Goal: Task Accomplishment & Management: Complete application form

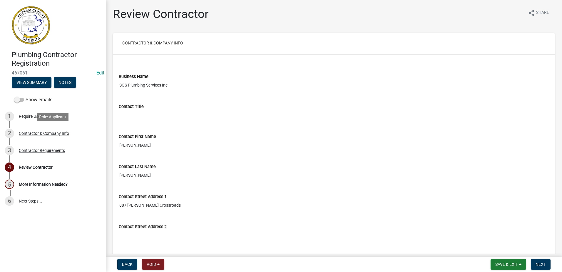
click at [60, 131] on div "Contractor & Company Info" at bounding box center [44, 133] width 50 height 4
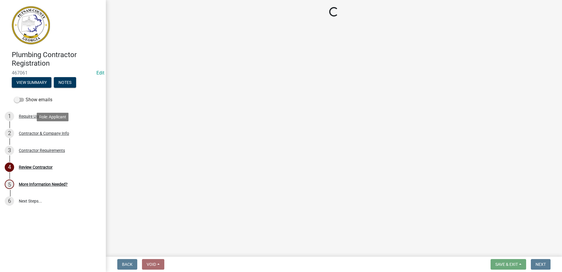
select select "GA"
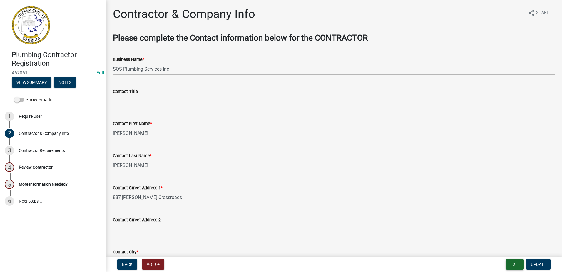
click at [507, 262] on button "Exit" at bounding box center [515, 264] width 18 height 11
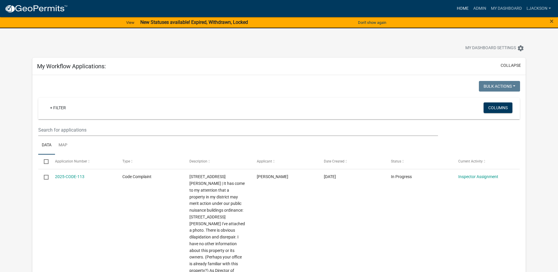
click at [462, 9] on link "Home" at bounding box center [462, 8] width 16 height 11
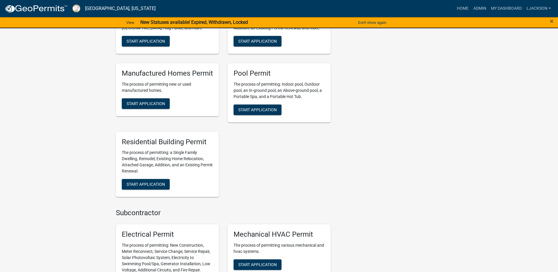
scroll to position [265, 0]
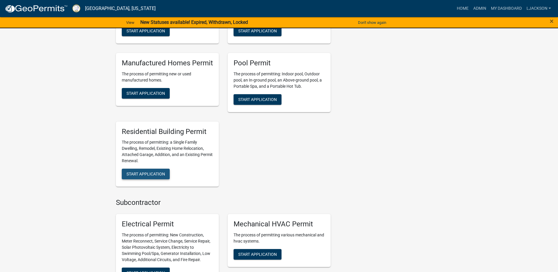
click at [148, 171] on span "Start Application" at bounding box center [145, 173] width 39 height 5
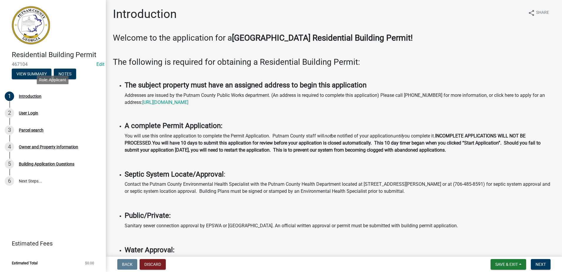
click at [33, 96] on div "Introduction" at bounding box center [30, 96] width 23 height 4
click at [533, 260] on button "Next" at bounding box center [541, 264] width 20 height 11
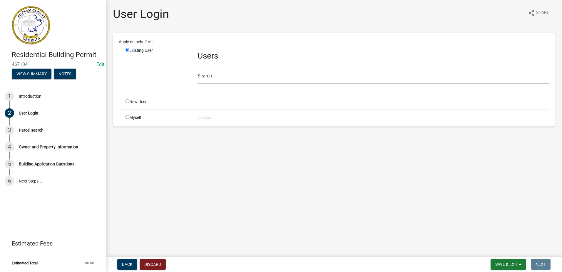
click at [127, 102] on input "radio" at bounding box center [128, 101] width 4 height 4
radio input "true"
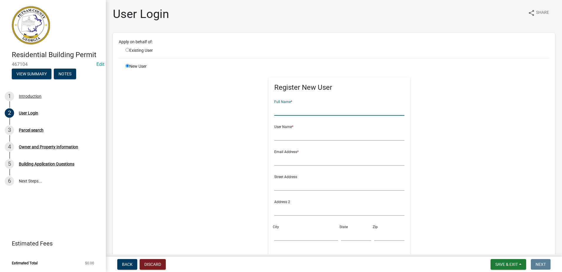
click at [281, 108] on input "text" at bounding box center [339, 109] width 130 height 12
click at [304, 111] on input "text" at bounding box center [339, 109] width 130 height 12
click at [192, 93] on div "New User" at bounding box center [157, 195] width 72 height 265
click at [128, 50] on input "radio" at bounding box center [128, 50] width 4 height 4
radio input "true"
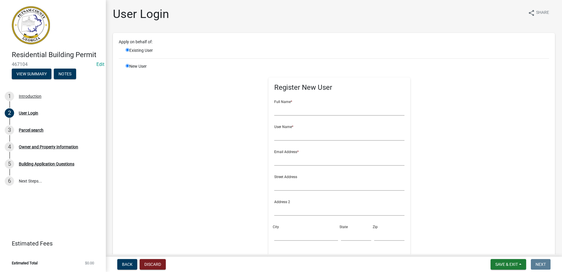
radio input "false"
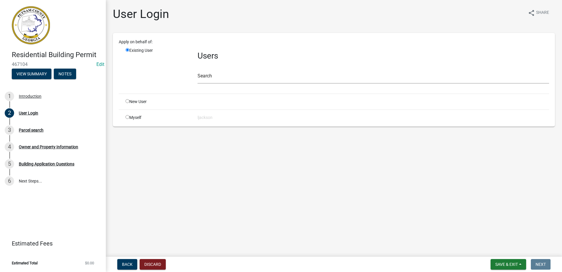
click at [128, 117] on input "radio" at bounding box center [128, 117] width 4 height 4
radio input "true"
radio input "false"
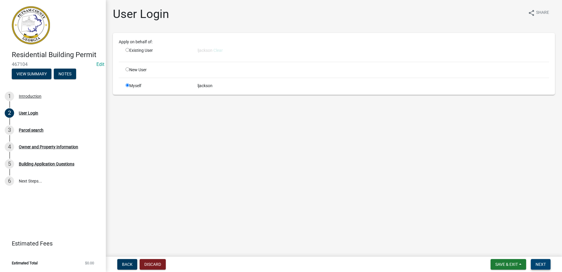
click at [540, 263] on span "Next" at bounding box center [541, 264] width 10 height 5
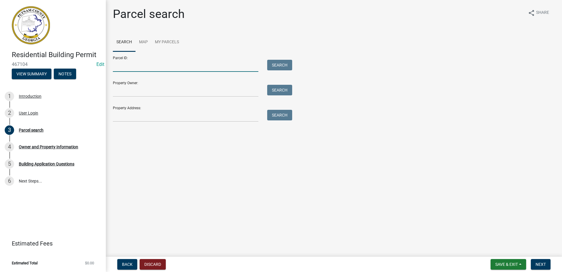
click at [209, 68] on input "Parcel ID:" at bounding box center [186, 66] width 146 height 12
type input "103B043044"
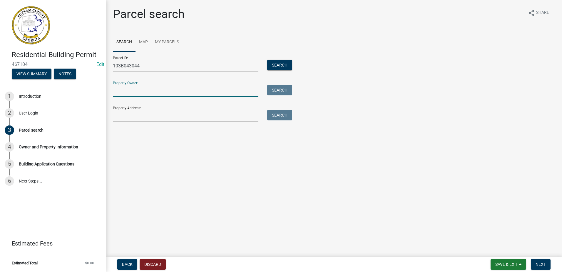
click at [193, 88] on input "Property Owner:" at bounding box center [186, 91] width 146 height 12
click at [234, 92] on input "Property Owner:" at bounding box center [186, 91] width 146 height 12
click at [278, 64] on button "Search" at bounding box center [279, 65] width 25 height 11
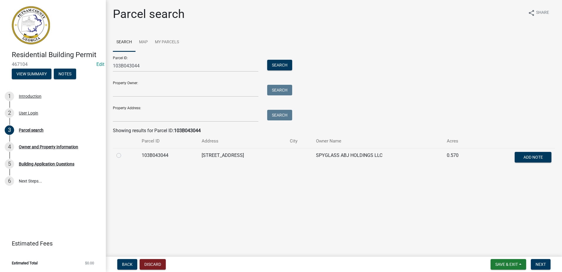
click at [123, 152] on label at bounding box center [123, 152] width 0 height 0
click at [123, 155] on input "radio" at bounding box center [125, 154] width 4 height 4
radio input "true"
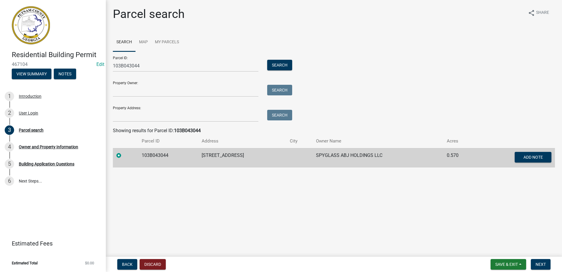
click at [473, 129] on div "Showing results for Parcel ID: 103B043044" at bounding box center [334, 130] width 442 height 7
click at [173, 95] on input "Property Owner:" at bounding box center [186, 91] width 146 height 12
drag, startPoint x: 187, startPoint y: 67, endPoint x: 97, endPoint y: 66, distance: 90.3
click at [97, 66] on div "Residential Building Permit 467104 Edit View Summary Notes 1 Introduction 2 Use…" at bounding box center [281, 136] width 562 height 272
drag, startPoint x: 167, startPoint y: 97, endPoint x: 167, endPoint y: 94, distance: 3.2
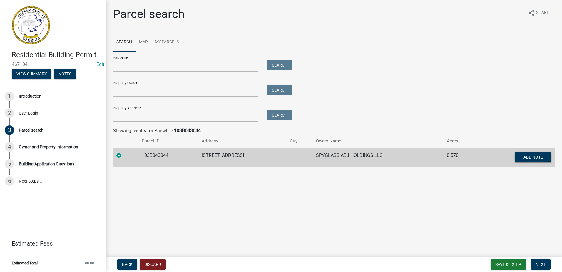
click at [167, 96] on form "Parcel ID: Search Property Owner: Search Property Address: Search" at bounding box center [201, 86] width 176 height 70
click at [168, 92] on input "Property Owner:" at bounding box center [186, 91] width 146 height 12
click at [168, 91] on input "Property Owner:" at bounding box center [186, 91] width 146 height 12
click at [121, 116] on input "Property Address:" at bounding box center [186, 116] width 146 height 12
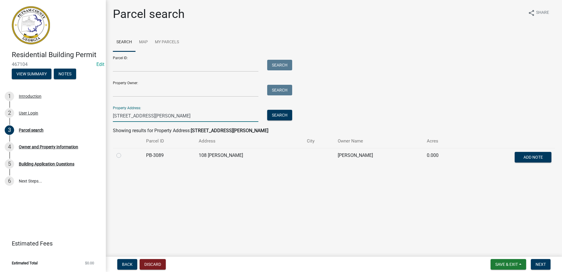
type input "[STREET_ADDRESS][PERSON_NAME]"
click at [123, 152] on label at bounding box center [123, 152] width 0 height 0
click at [123, 155] on input "radio" at bounding box center [125, 154] width 4 height 4
radio input "true"
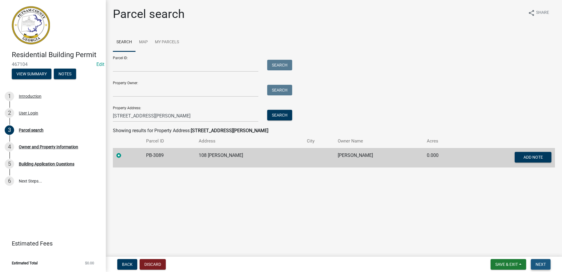
click at [538, 263] on span "Next" at bounding box center [541, 264] width 10 height 5
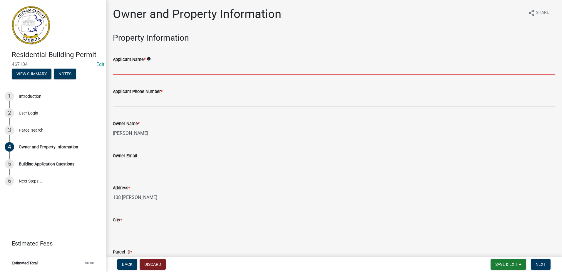
click at [192, 70] on input "Applicant Name *" at bounding box center [334, 69] width 442 height 12
drag, startPoint x: 192, startPoint y: 70, endPoint x: 187, endPoint y: 69, distance: 4.4
click at [187, 69] on input "Applicant Name *" at bounding box center [334, 69] width 442 height 12
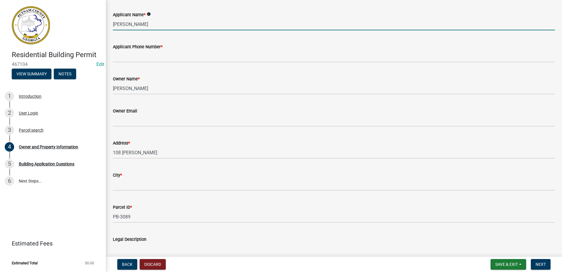
scroll to position [59, 0]
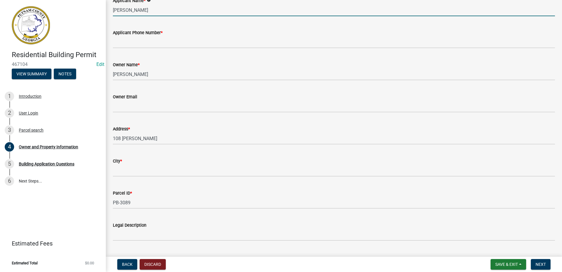
type input "[PERSON_NAME]"
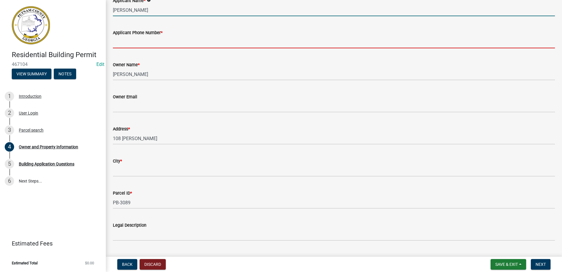
click at [147, 44] on input "Applicant Phone Number *" at bounding box center [334, 42] width 442 height 12
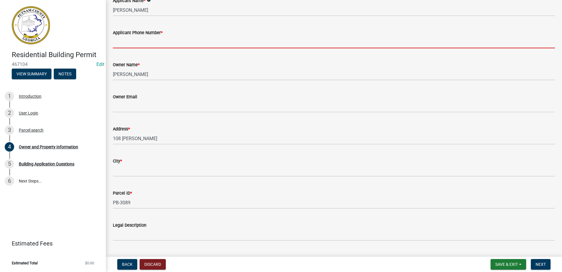
click at [153, 45] on input "Applicant Phone Number *" at bounding box center [334, 42] width 442 height 12
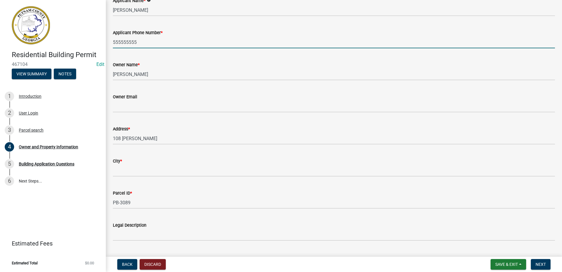
type input "555555555"
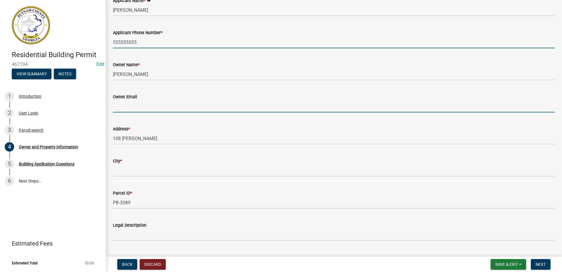
click at [188, 107] on input "Owner Email" at bounding box center [334, 106] width 442 height 12
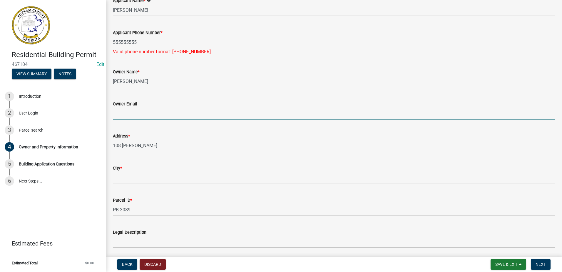
type input "[EMAIL_ADDRESS][DOMAIN_NAME]"
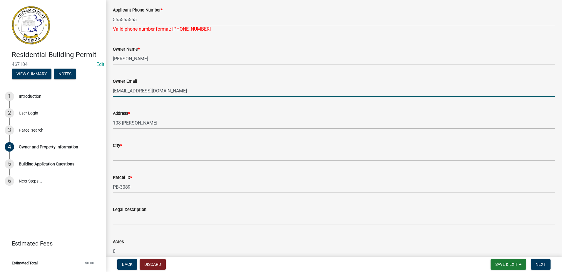
scroll to position [147, 0]
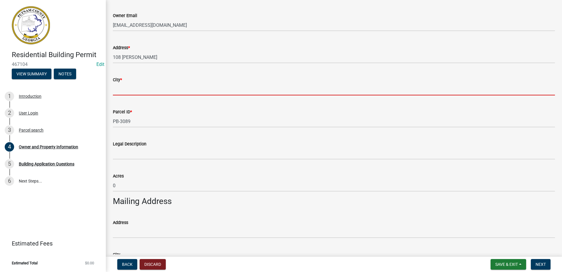
click at [169, 87] on input "City *" at bounding box center [334, 89] width 442 height 12
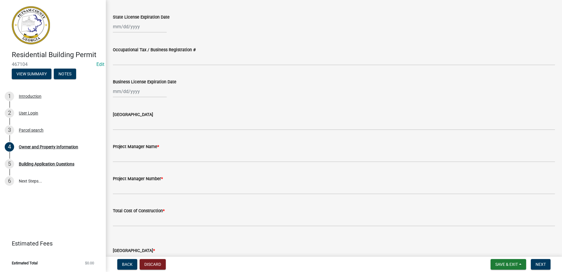
scroll to position [823, 0]
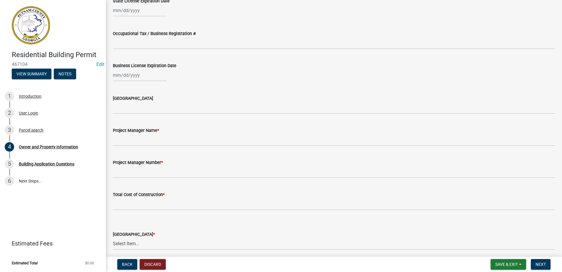
type input "eatonton"
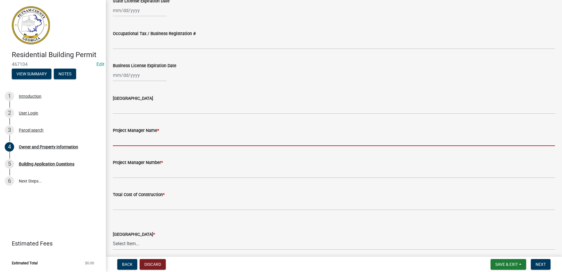
click at [196, 140] on input "Project Manager Name *" at bounding box center [334, 140] width 442 height 12
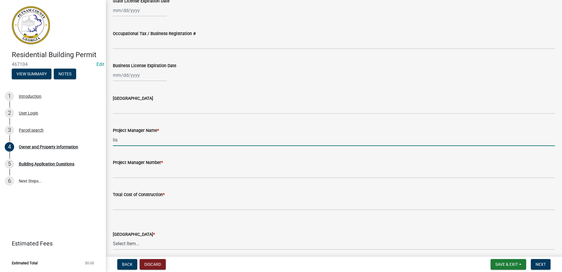
type input "lis"
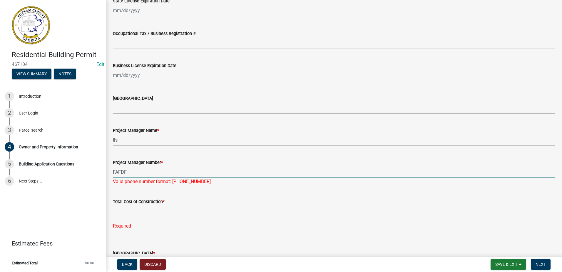
click at [213, 170] on input "FAFDF" at bounding box center [334, 172] width 442 height 12
type input "F"
type input "55555555"
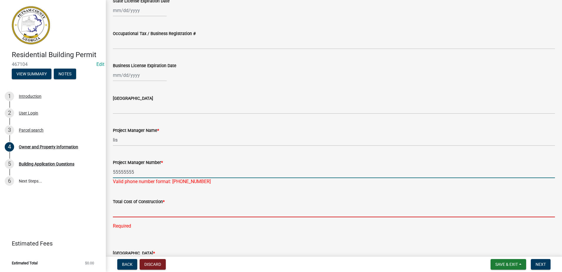
click at [171, 212] on input "text" at bounding box center [334, 211] width 442 height 12
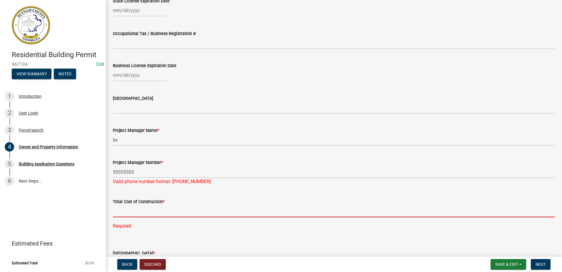
type input "125000"
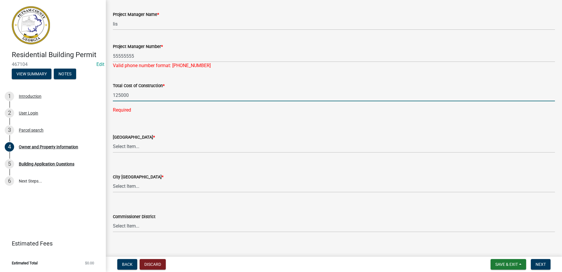
scroll to position [941, 0]
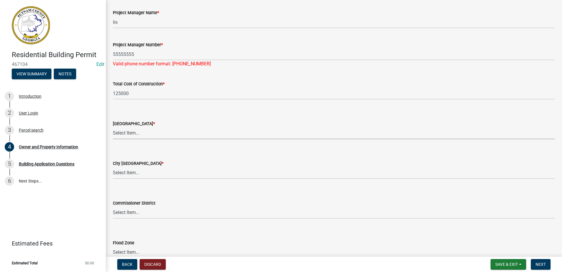
click at [202, 143] on wm-data-entity-input "County Zoning District * Select Item... AG-1 R-1R R-1 R-2 MHP RM-1 RM-3 C-1 C-2…" at bounding box center [334, 125] width 442 height 40
click at [203, 111] on div "County Zoning District * Select Item... AG-1 R-1R R-1 R-2 MHP RM-1 RM-3 C-1 C-2…" at bounding box center [334, 122] width 442 height 34
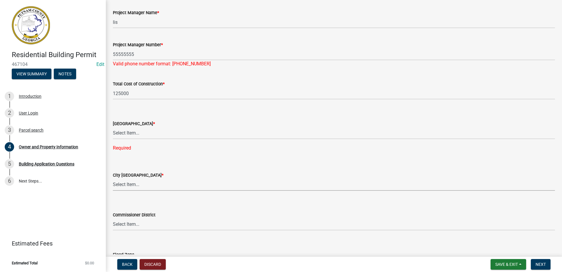
click at [163, 187] on select "Select Item... A-1 A-2 R-1 R-2 R-3 R-4 MHP C-1 C-2 I-1 I-2 DB FH H-P N/A" at bounding box center [334, 184] width 442 height 12
click at [113, 178] on select "Select Item... A-1 A-2 R-1 R-2 R-3 R-4 MHP C-1 C-2 I-1 I-2 DB FH H-P N/A" at bounding box center [334, 184] width 442 height 12
select select "7eb8553c-806a-4bdf-b4b6-2711153129c5"
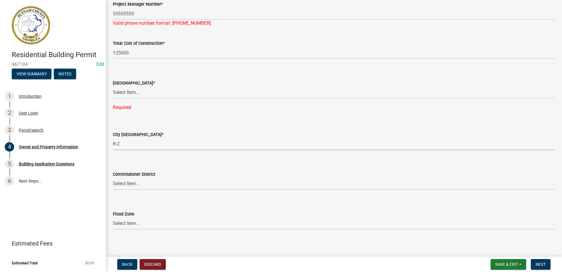
scroll to position [985, 0]
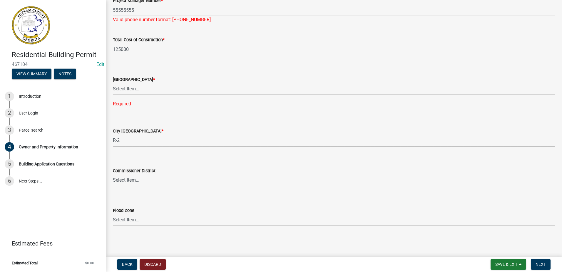
click at [136, 89] on select "Select Item... AG-1 R-1R R-1 R-2 MHP RM-1 RM-3 C-1 C-2 I-M PUD N/A" at bounding box center [334, 89] width 442 height 12
click at [113, 94] on select "Select Item... AG-1 R-1R R-1 R-2 MHP RM-1 RM-3 C-1 C-2 I-M PUD N/A" at bounding box center [334, 89] width 442 height 12
select select "ef7a1fc2-7a7a-426d-b1f0-c9b9b6ca7ff4"
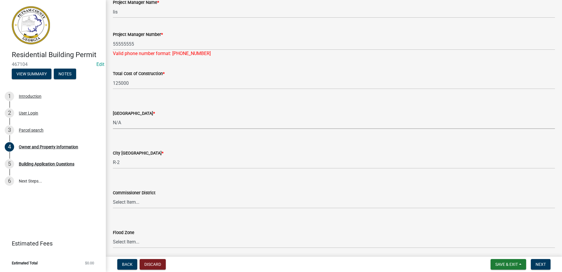
scroll to position [973, 0]
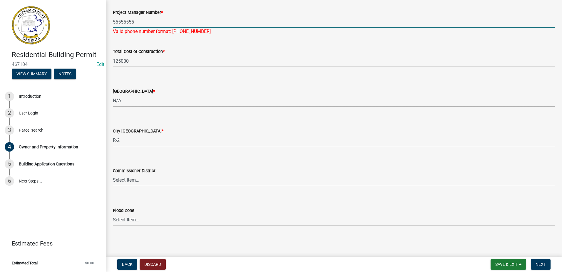
click at [136, 22] on input "55555555" at bounding box center [334, 22] width 442 height 12
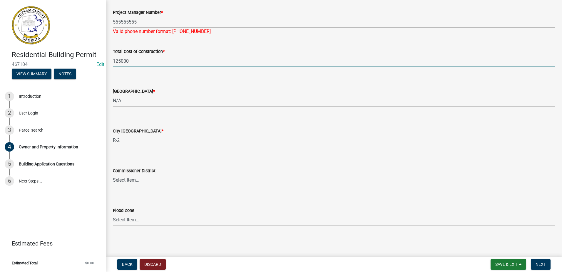
click at [138, 66] on input "125000" at bounding box center [334, 61] width 442 height 12
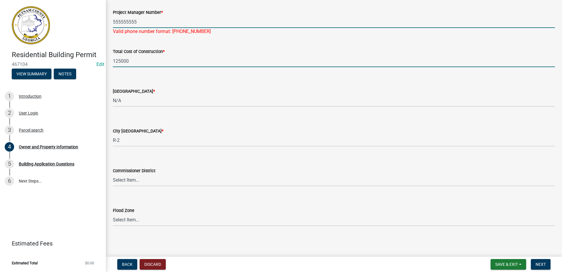
click at [139, 21] on input "555555555" at bounding box center [334, 22] width 442 height 12
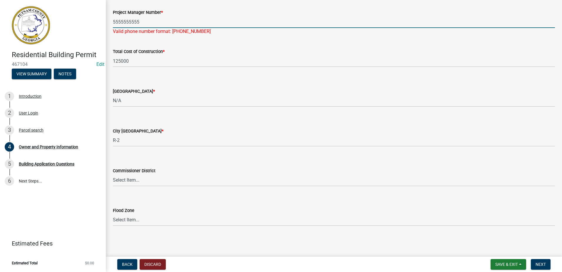
type input "5555555555"
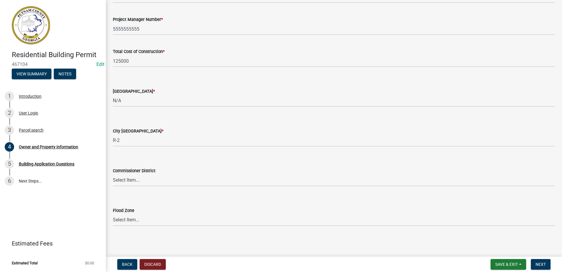
click at [140, 49] on div "Total Cost of Construction *" at bounding box center [334, 51] width 442 height 7
click at [536, 263] on span "Next" at bounding box center [541, 264] width 10 height 5
click at [539, 264] on span "Next" at bounding box center [541, 264] width 10 height 5
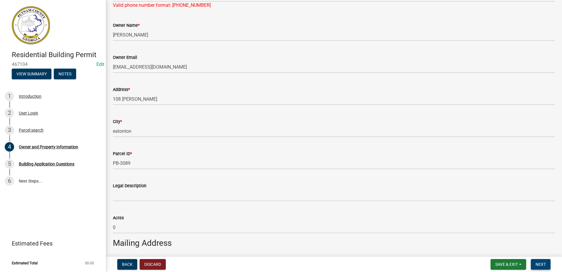
scroll to position [0, 0]
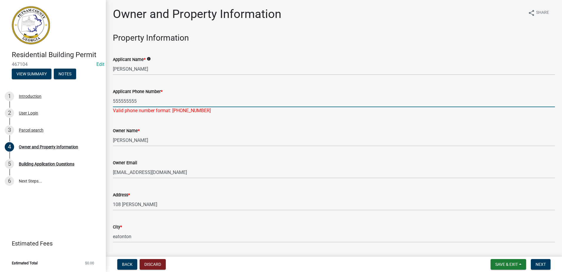
click at [140, 100] on input "555555555" at bounding box center [334, 101] width 442 height 12
type input "5555555555"
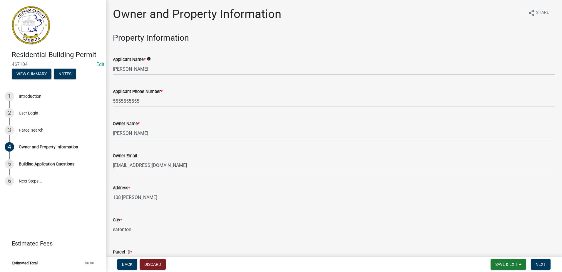
click at [188, 135] on input "[PERSON_NAME]" at bounding box center [334, 133] width 442 height 12
click at [540, 264] on span "Next" at bounding box center [541, 264] width 10 height 5
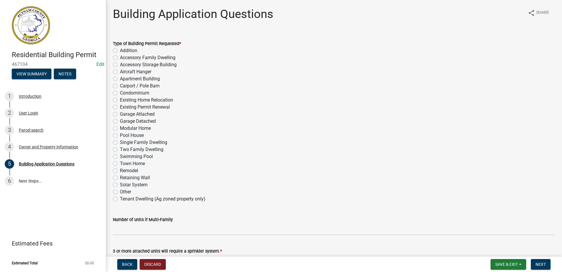
click at [120, 143] on label "Single Family Dwelling" at bounding box center [143, 142] width 47 height 7
click at [120, 143] on input "Single Family Dwelling" at bounding box center [122, 141] width 4 height 4
radio input "true"
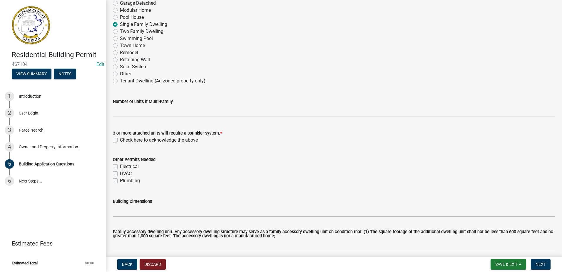
scroll to position [118, 0]
click at [120, 140] on label "Check here to acknowledge the above" at bounding box center [159, 140] width 78 height 7
click at [120, 140] on input "Check here to acknowledge the above" at bounding box center [122, 139] width 4 height 4
checkbox input "true"
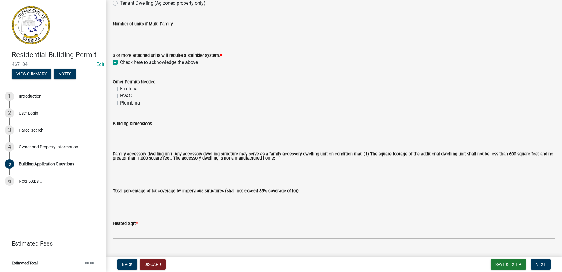
scroll to position [206, 0]
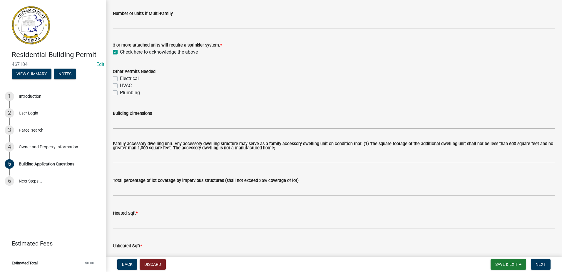
click at [120, 79] on label "Electrical" at bounding box center [129, 78] width 19 height 7
click at [120, 79] on input "Electrical" at bounding box center [122, 77] width 4 height 4
checkbox input "true"
checkbox input "false"
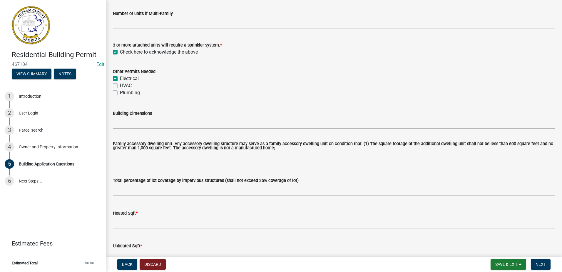
click at [120, 87] on label "HVAC" at bounding box center [126, 85] width 12 height 7
click at [120, 86] on input "HVAC" at bounding box center [122, 84] width 4 height 4
checkbox input "true"
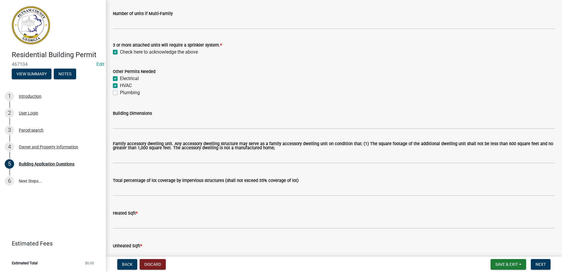
click at [120, 94] on label "Plumbing" at bounding box center [130, 92] width 20 height 7
click at [120, 93] on input "Plumbing" at bounding box center [122, 91] width 4 height 4
checkbox input "true"
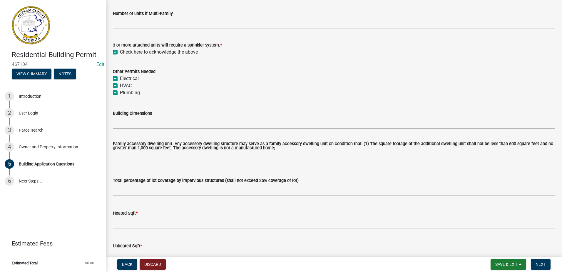
checkbox input "true"
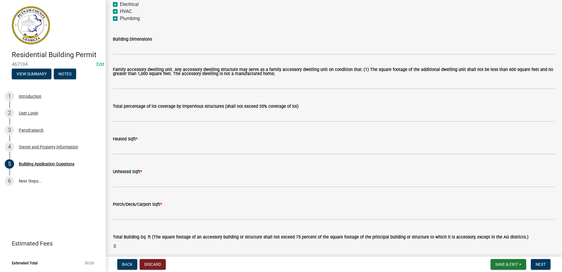
scroll to position [294, 0]
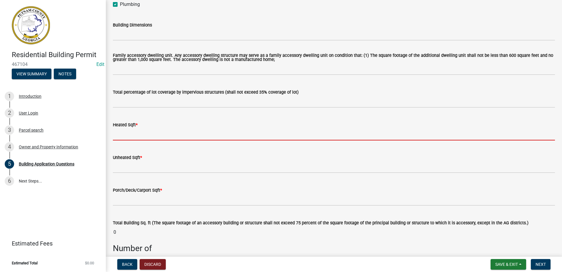
click at [165, 132] on input "text" at bounding box center [334, 134] width 442 height 12
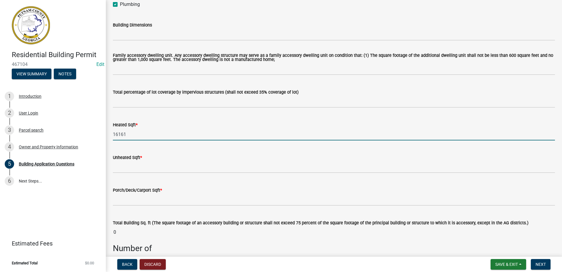
type input "16161"
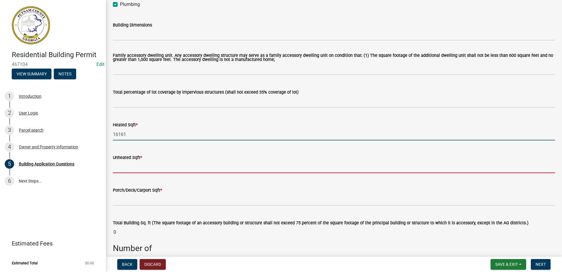
click at [156, 167] on input "text" at bounding box center [334, 167] width 442 height 12
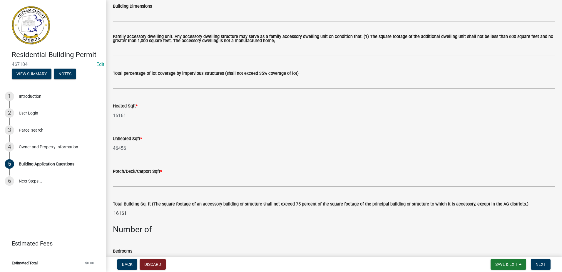
scroll to position [323, 0]
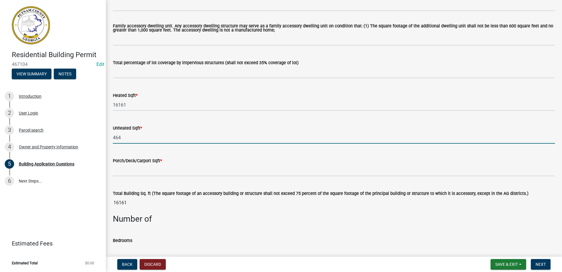
type input "464"
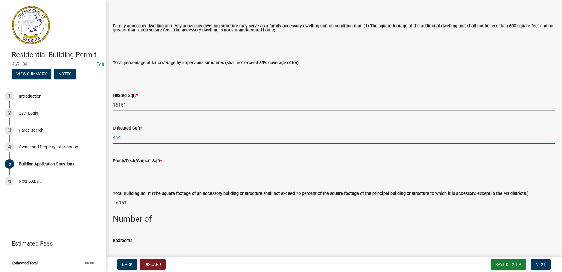
click at [157, 166] on input "text" at bounding box center [334, 170] width 442 height 12
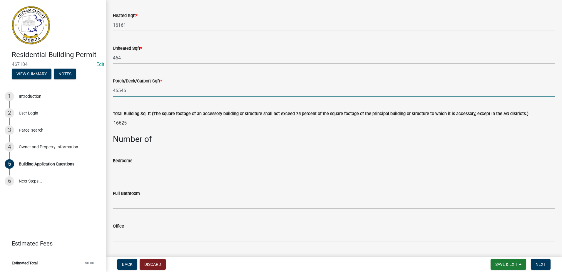
scroll to position [412, 0]
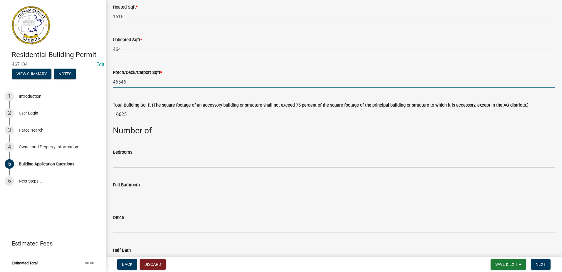
type input "46546"
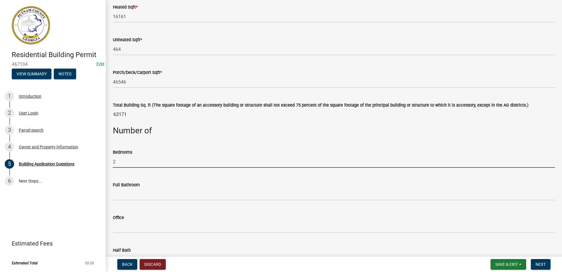
type input "2"
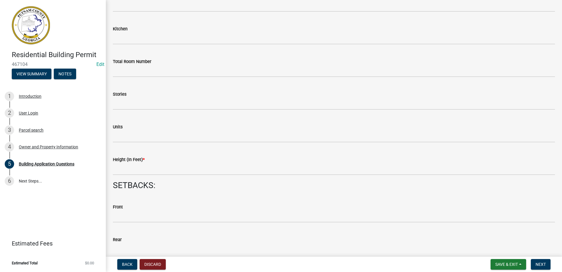
scroll to position [706, 0]
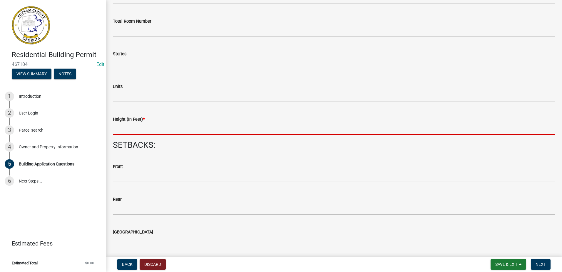
click at [166, 133] on input "text" at bounding box center [334, 129] width 442 height 12
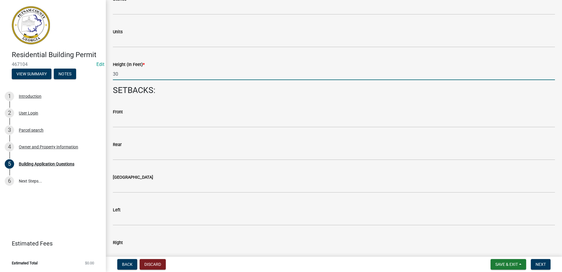
scroll to position [794, 0]
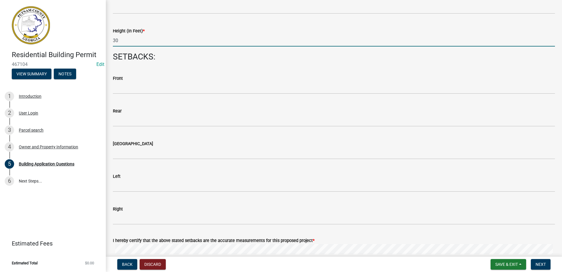
type input "30"
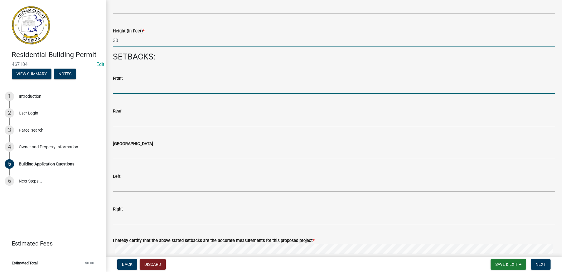
click at [163, 84] on input "text" at bounding box center [334, 88] width 442 height 12
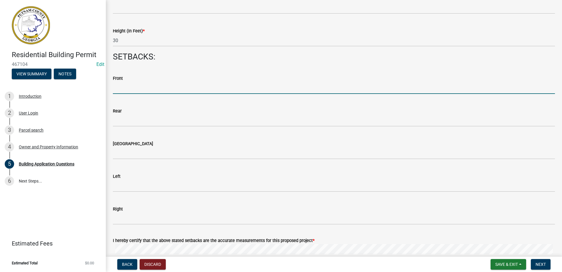
type input "184"
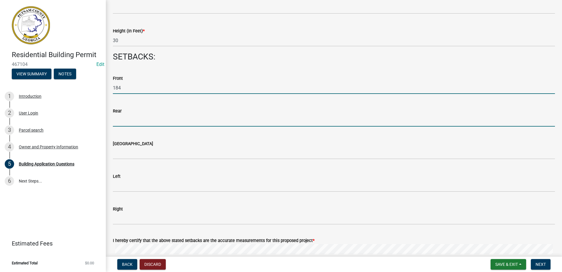
click at [155, 121] on input "text" at bounding box center [334, 120] width 442 height 12
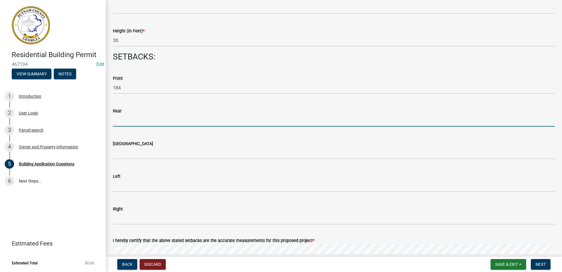
type input "75"
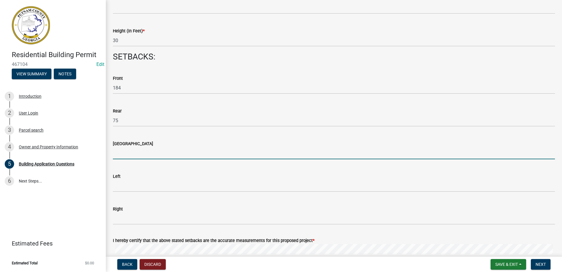
click at [148, 153] on input "text" at bounding box center [334, 153] width 442 height 12
type input "0"
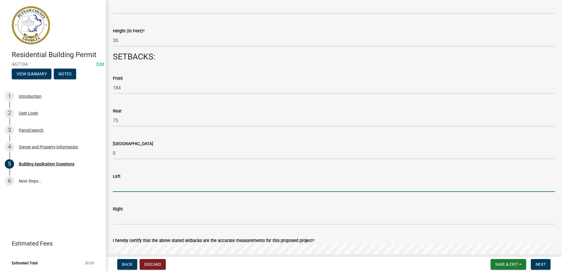
click at [141, 185] on input "text" at bounding box center [334, 186] width 442 height 12
type input "94"
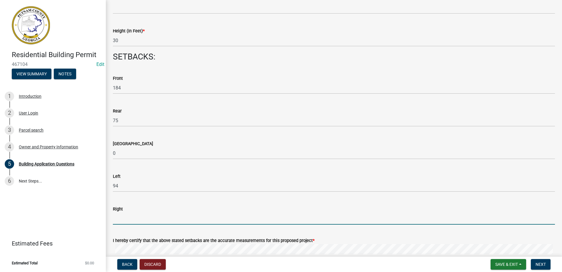
click at [136, 215] on input "text" at bounding box center [334, 218] width 442 height 12
type input "20"
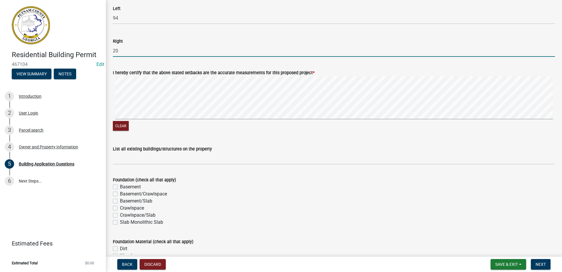
scroll to position [1000, 0]
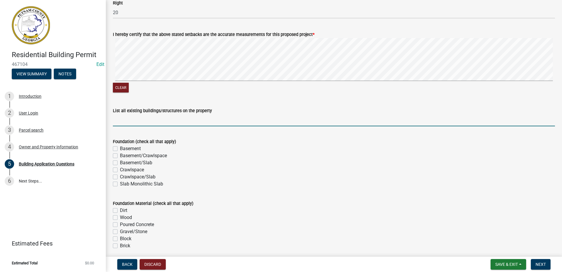
click at [144, 120] on input "List all existing buildings/structures on the property" at bounding box center [334, 120] width 442 height 12
type input "house"
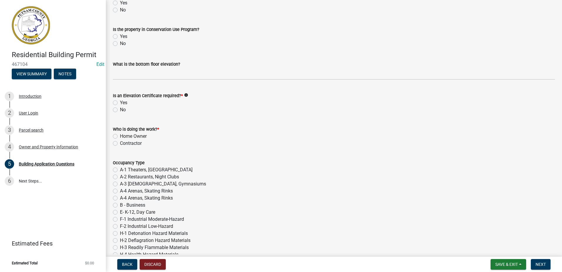
scroll to position [2205, 0]
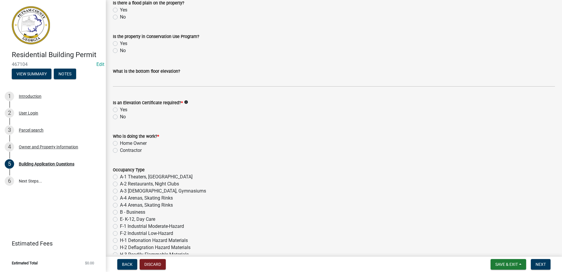
click at [120, 117] on label "No" at bounding box center [123, 116] width 6 height 7
click at [120, 117] on input "No" at bounding box center [122, 115] width 4 height 4
radio input "true"
click at [120, 142] on label "Home Owner" at bounding box center [133, 143] width 27 height 7
click at [120, 142] on input "Home Owner" at bounding box center [122, 142] width 4 height 4
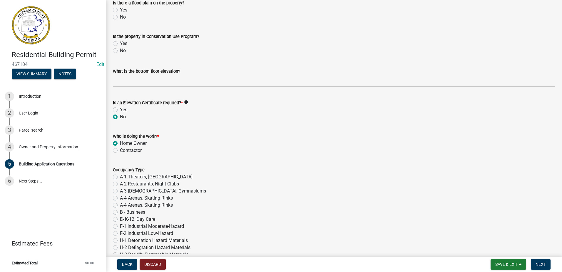
radio input "true"
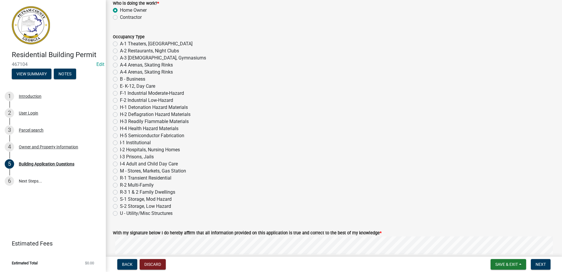
scroll to position [2352, 0]
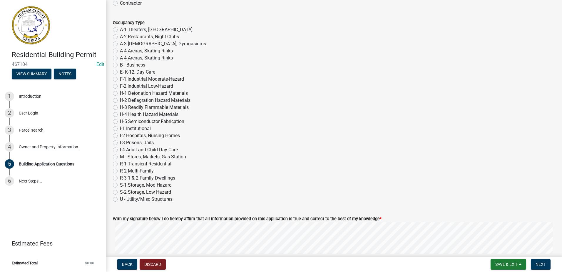
click at [120, 198] on label "U - Utility/Misc Structures" at bounding box center [146, 198] width 53 height 7
click at [120, 198] on input "U - Utility/Misc Structures" at bounding box center [122, 197] width 4 height 4
radio input "true"
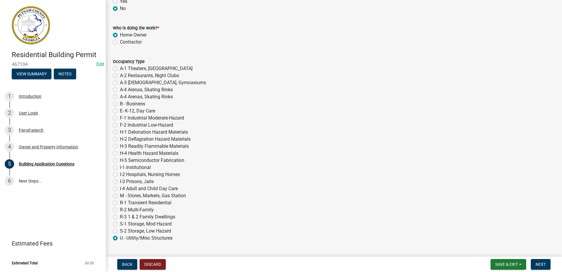
scroll to position [2322, 0]
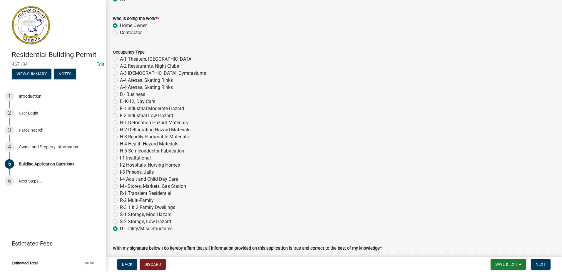
click at [120, 207] on label "R-3 1 & 2 Family Dwellings" at bounding box center [147, 207] width 55 height 7
click at [120, 207] on input "R-3 1 & 2 Family Dwellings" at bounding box center [122, 206] width 4 height 4
radio input "true"
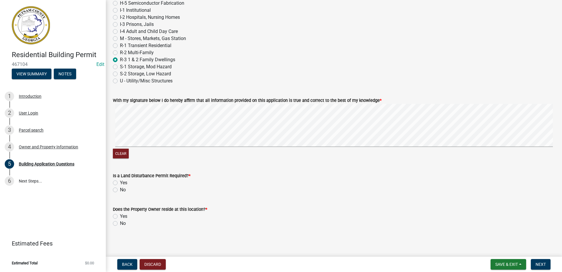
scroll to position [2471, 0]
click at [120, 190] on label "No" at bounding box center [123, 188] width 6 height 7
click at [120, 189] on input "No" at bounding box center [122, 187] width 4 height 4
radio input "true"
click at [120, 215] on label "Yes" at bounding box center [123, 215] width 7 height 7
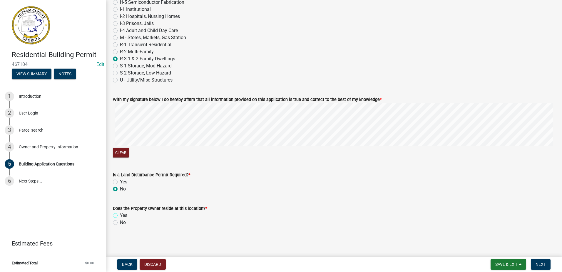
click at [120, 215] on input "Yes" at bounding box center [122, 214] width 4 height 4
radio input "true"
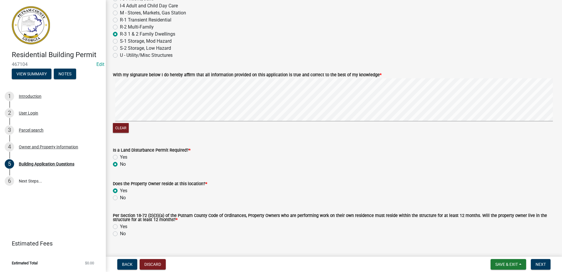
scroll to position [2507, 0]
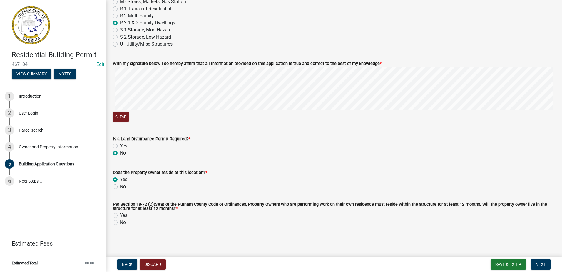
click at [120, 215] on label "Yes" at bounding box center [123, 215] width 7 height 7
click at [120, 215] on input "Yes" at bounding box center [122, 214] width 4 height 4
radio input "true"
click at [535, 262] on button "Next" at bounding box center [541, 264] width 20 height 11
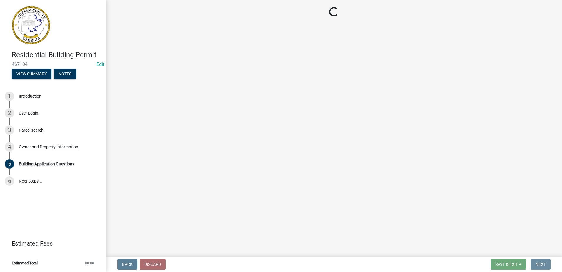
scroll to position [0, 0]
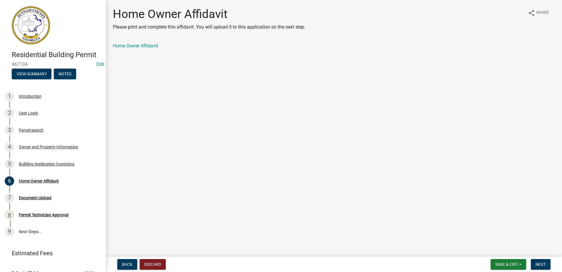
click at [137, 45] on link "Home Owner Affidavit" at bounding box center [135, 46] width 45 height 6
click at [36, 165] on div "Building Application Questions" at bounding box center [47, 164] width 56 height 4
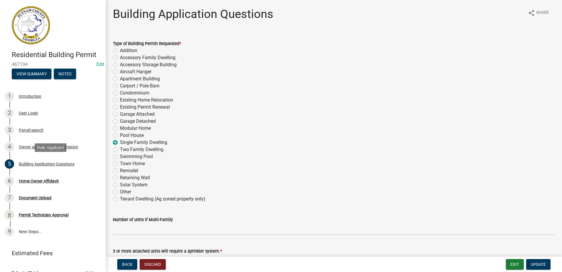
click at [38, 164] on div "Building Application Questions" at bounding box center [47, 164] width 56 height 4
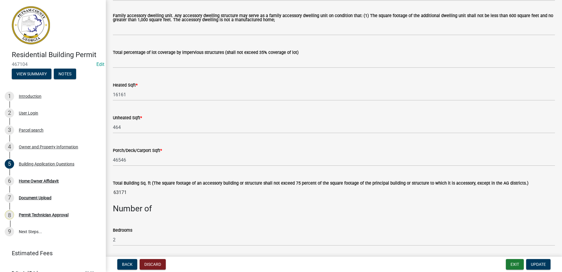
scroll to position [323, 0]
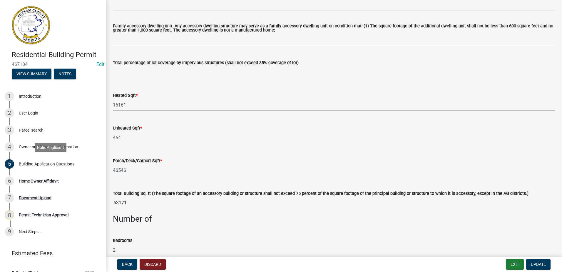
click at [39, 167] on div "5 Building Application Questions" at bounding box center [51, 163] width 92 height 9
click at [44, 164] on div "Building Application Questions" at bounding box center [47, 164] width 56 height 4
click at [47, 164] on div "Building Application Questions" at bounding box center [47, 164] width 56 height 4
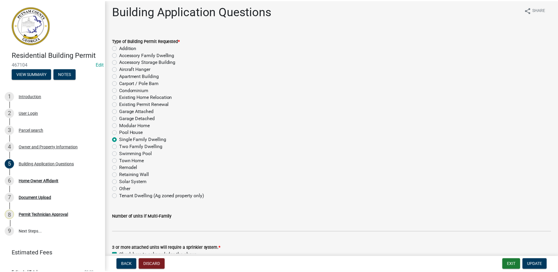
scroll to position [0, 0]
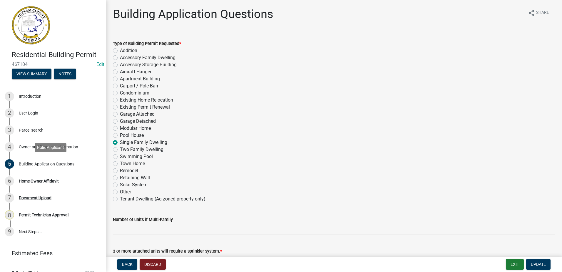
click at [53, 162] on div "Building Application Questions" at bounding box center [47, 164] width 56 height 4
drag, startPoint x: 113, startPoint y: 43, endPoint x: 193, endPoint y: 43, distance: 79.7
click at [193, 43] on div "Type of Building Permit Requested *" at bounding box center [334, 43] width 442 height 7
drag, startPoint x: 193, startPoint y: 43, endPoint x: 174, endPoint y: 44, distance: 18.8
copy label "Type of Building Permit Requested *"
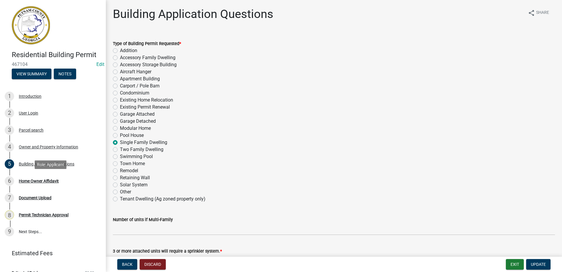
click at [37, 182] on div "Home Owner Affidavit" at bounding box center [39, 181] width 40 height 4
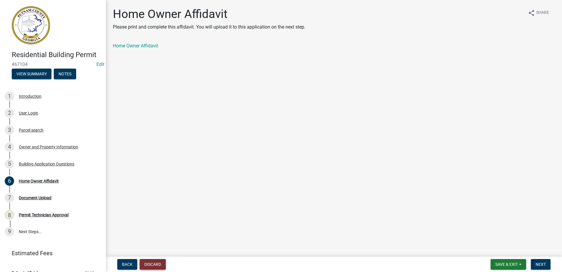
click at [147, 261] on button "Discard" at bounding box center [153, 264] width 26 height 11
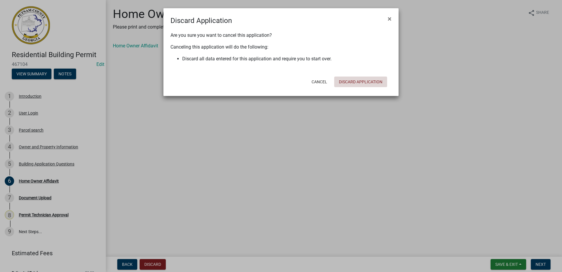
click at [350, 85] on button "Discard Application" at bounding box center [360, 81] width 53 height 11
